Goal: Task Accomplishment & Management: Manage account settings

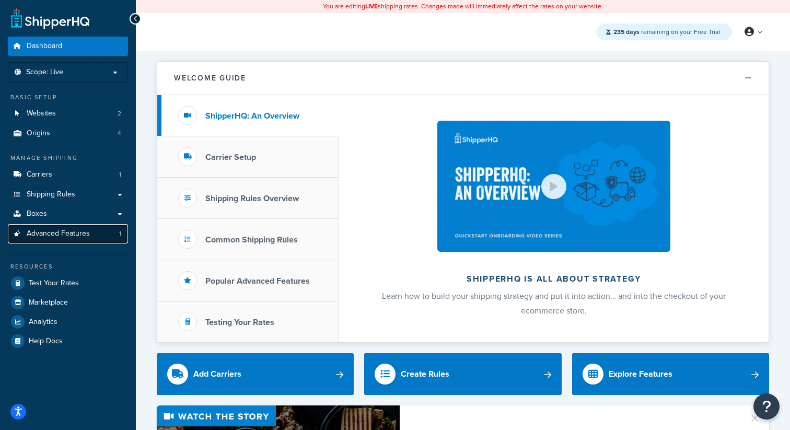
click at [46, 229] on span "Advanced Features" at bounding box center [58, 233] width 63 height 9
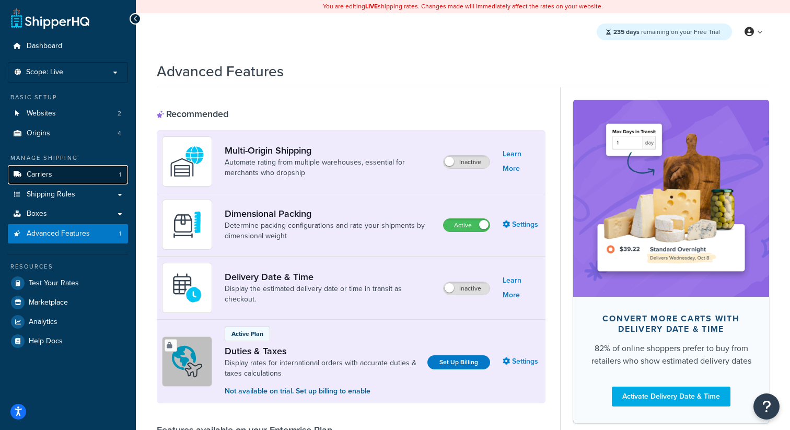
click at [69, 175] on link "Carriers 1" at bounding box center [68, 174] width 120 height 19
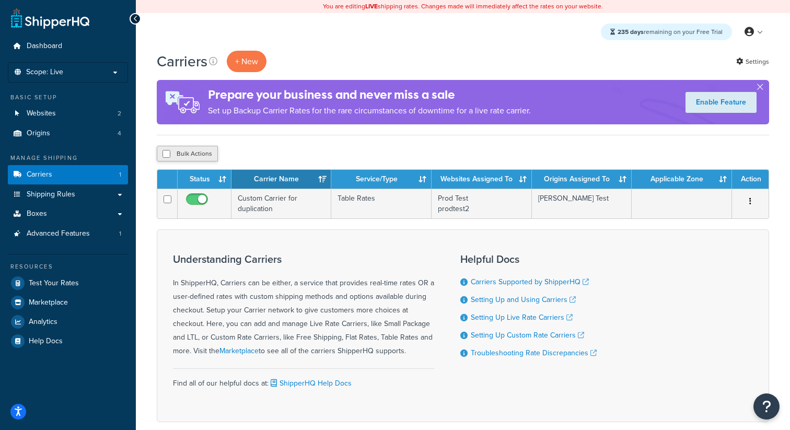
click at [193, 157] on button "Bulk Actions" at bounding box center [187, 154] width 61 height 16
checkbox input "true"
click at [295, 154] on button "Delete" at bounding box center [279, 154] width 36 height 16
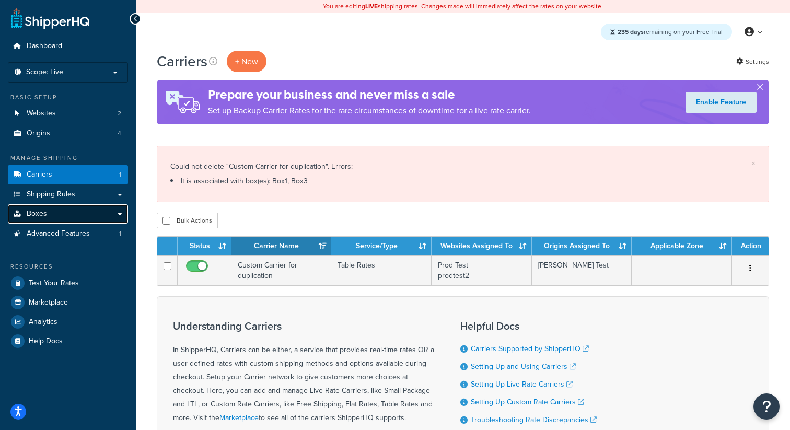
click at [62, 214] on link "Boxes" at bounding box center [68, 213] width 120 height 19
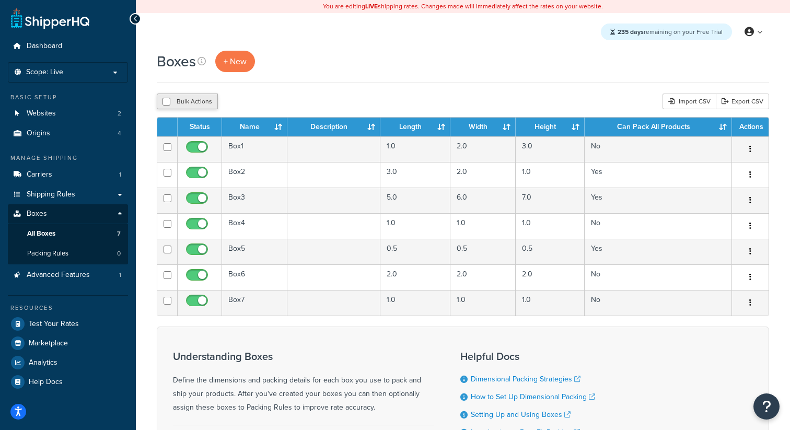
click at [200, 105] on button "Bulk Actions" at bounding box center [187, 102] width 61 height 16
checkbox input "true"
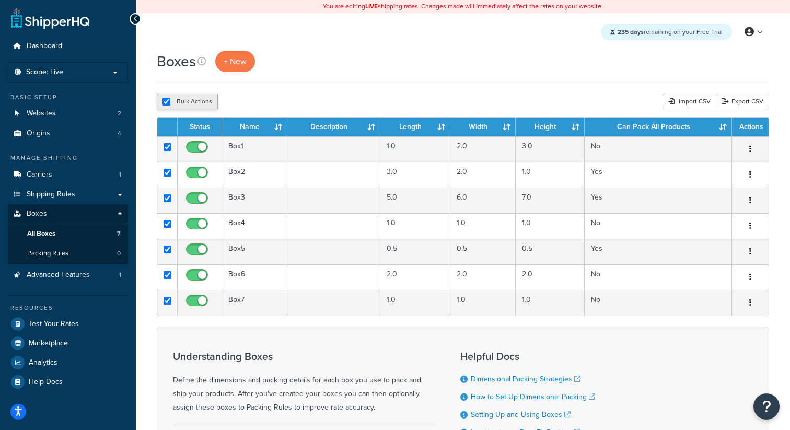
checkbox input "true"
click at [280, 102] on button "Delete" at bounding box center [279, 102] width 36 height 16
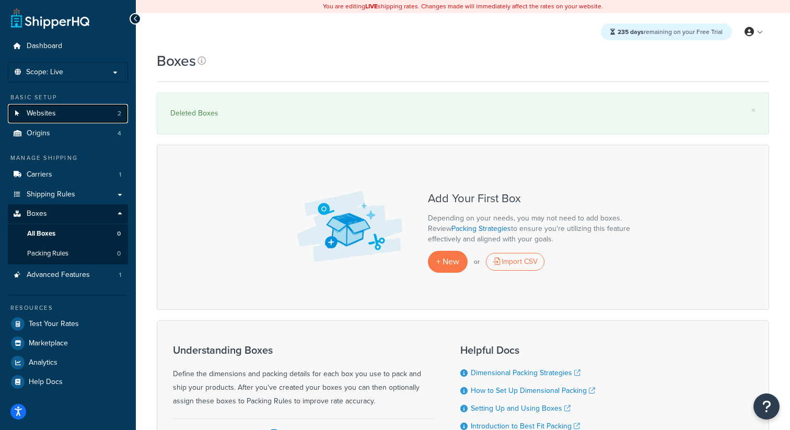
click at [101, 111] on link "Websites 2" at bounding box center [68, 113] width 120 height 19
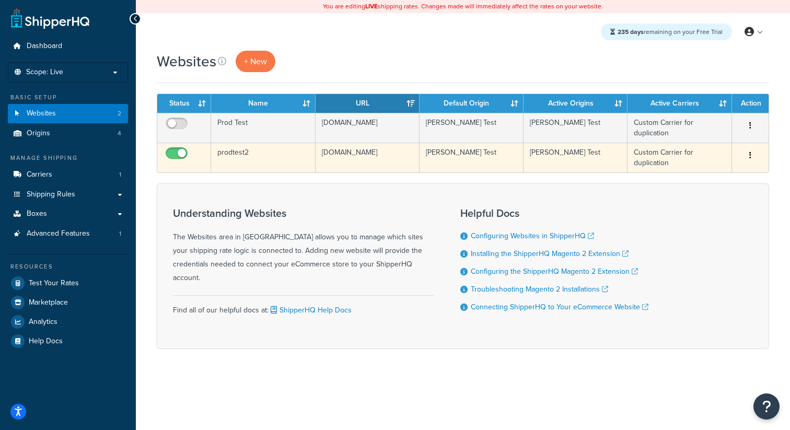
click at [757, 159] on button "button" at bounding box center [750, 155] width 15 height 17
click at [710, 216] on link "Delete" at bounding box center [708, 219] width 83 height 21
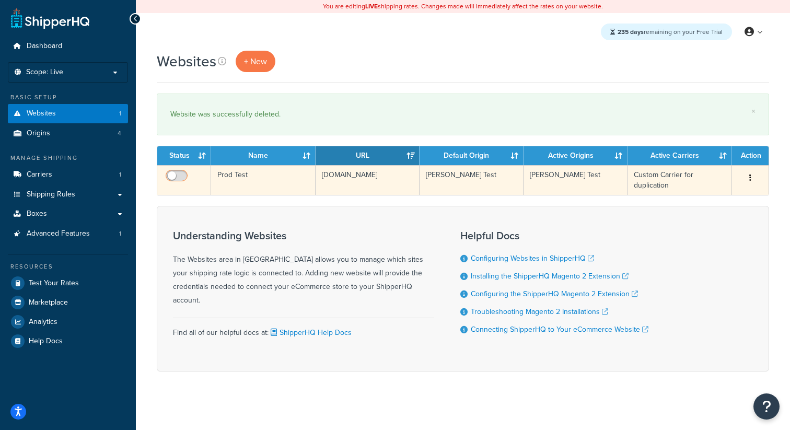
click at [171, 182] on input "checkbox" at bounding box center [178, 178] width 29 height 13
checkbox input "true"
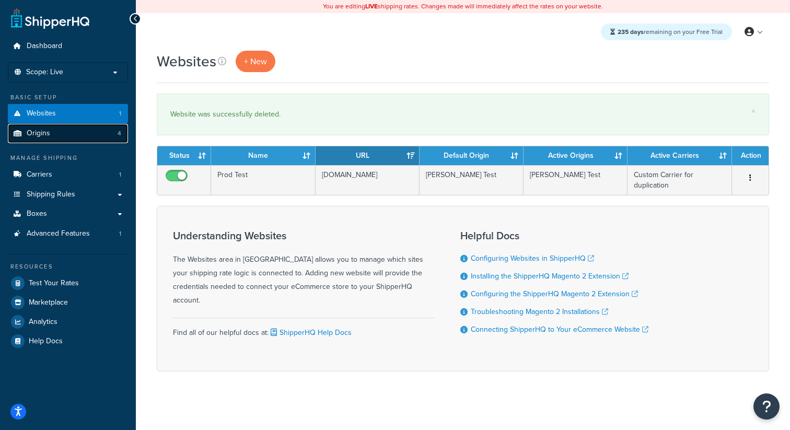
click at [85, 139] on link "Origins 4" at bounding box center [68, 133] width 120 height 19
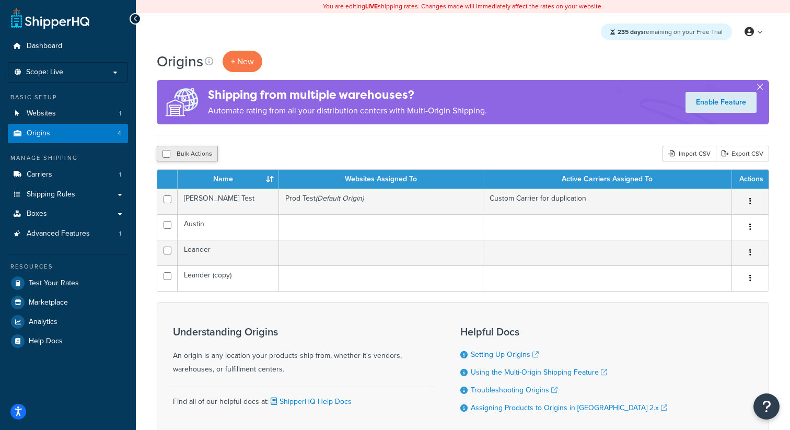
click at [179, 150] on button "Bulk Actions" at bounding box center [187, 154] width 61 height 16
checkbox input "true"
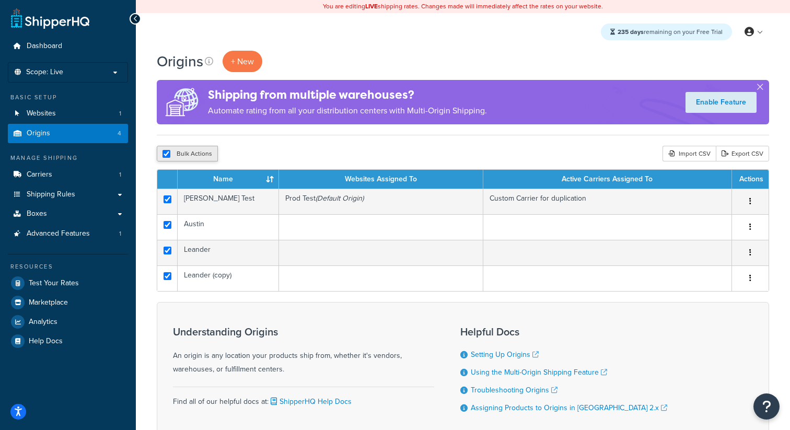
checkbox input "true"
click at [290, 156] on button "Delete" at bounding box center [279, 154] width 36 height 16
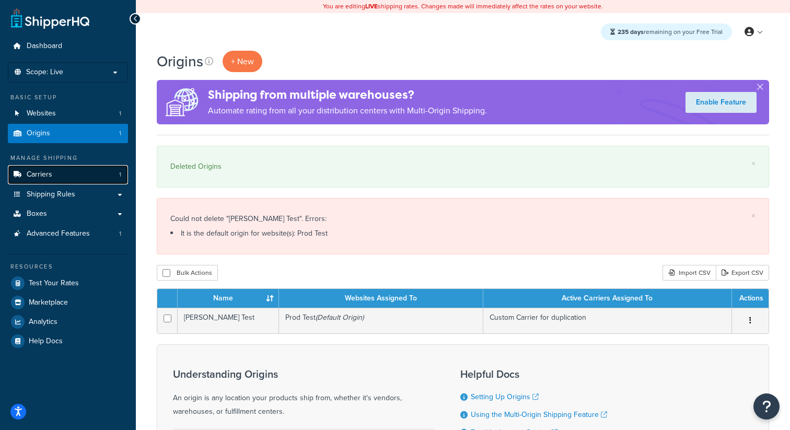
click at [87, 175] on link "Carriers 1" at bounding box center [68, 174] width 120 height 19
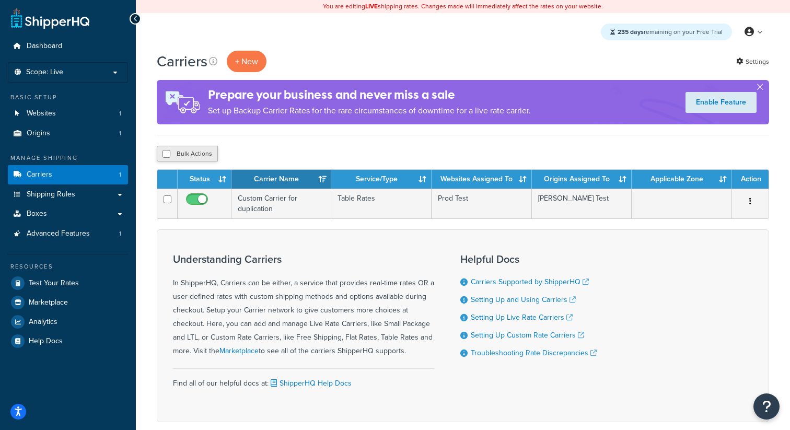
click at [198, 162] on button "Bulk Actions" at bounding box center [187, 154] width 61 height 16
checkbox input "true"
click at [282, 152] on button "Delete" at bounding box center [279, 154] width 36 height 16
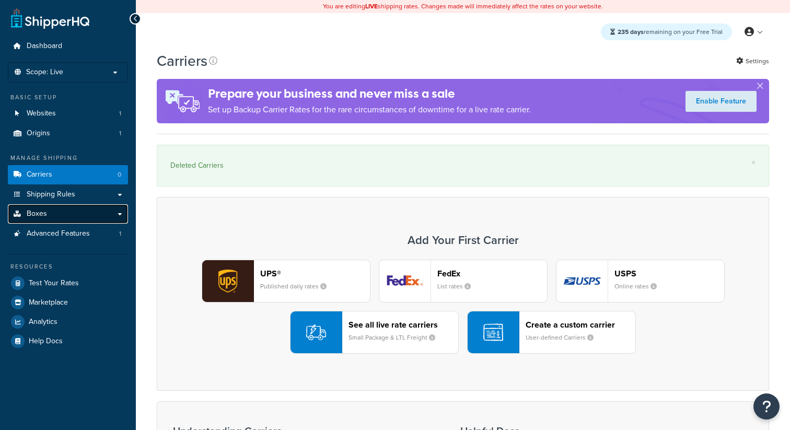
click at [106, 211] on link "Boxes" at bounding box center [68, 213] width 120 height 19
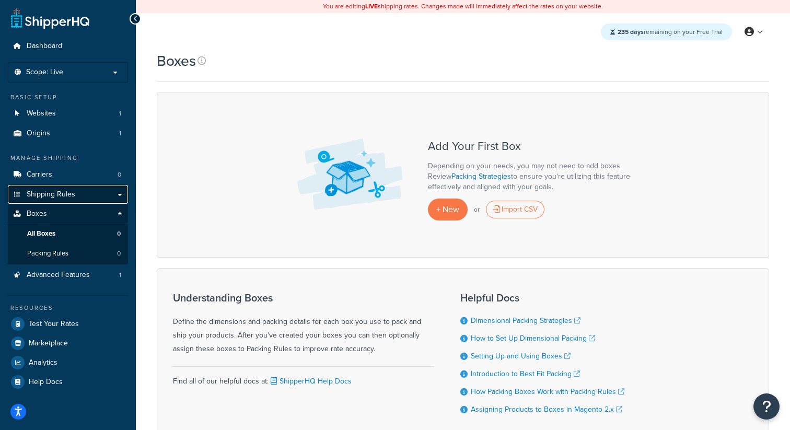
click at [102, 198] on link "Shipping Rules" at bounding box center [68, 194] width 120 height 19
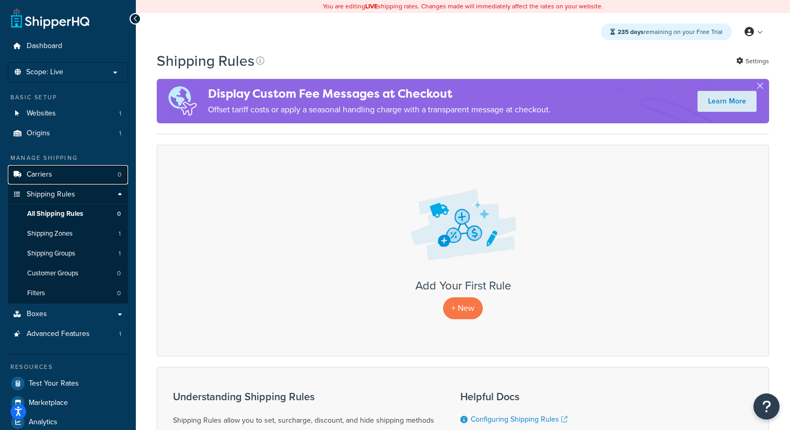
click at [111, 178] on link "Carriers 0" at bounding box center [68, 174] width 120 height 19
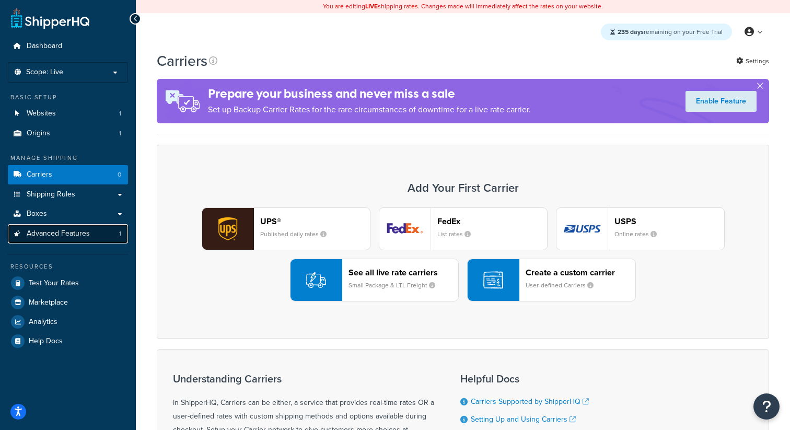
click at [76, 242] on link "Advanced Features 1" at bounding box center [68, 233] width 120 height 19
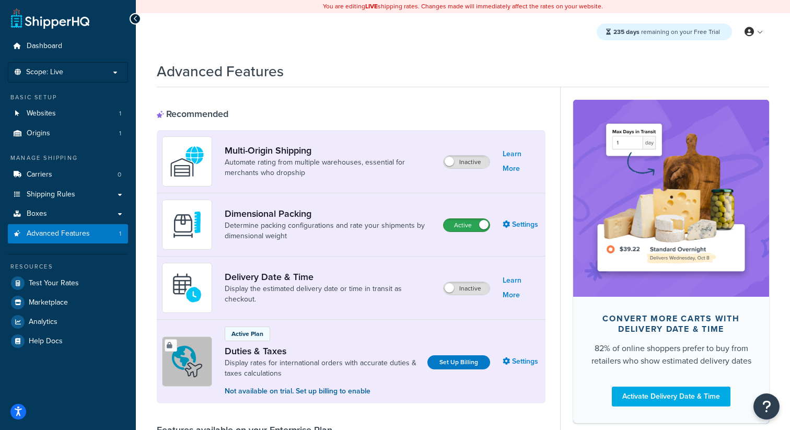
click at [469, 221] on label "Active" at bounding box center [467, 225] width 46 height 13
